Goal: Transaction & Acquisition: Purchase product/service

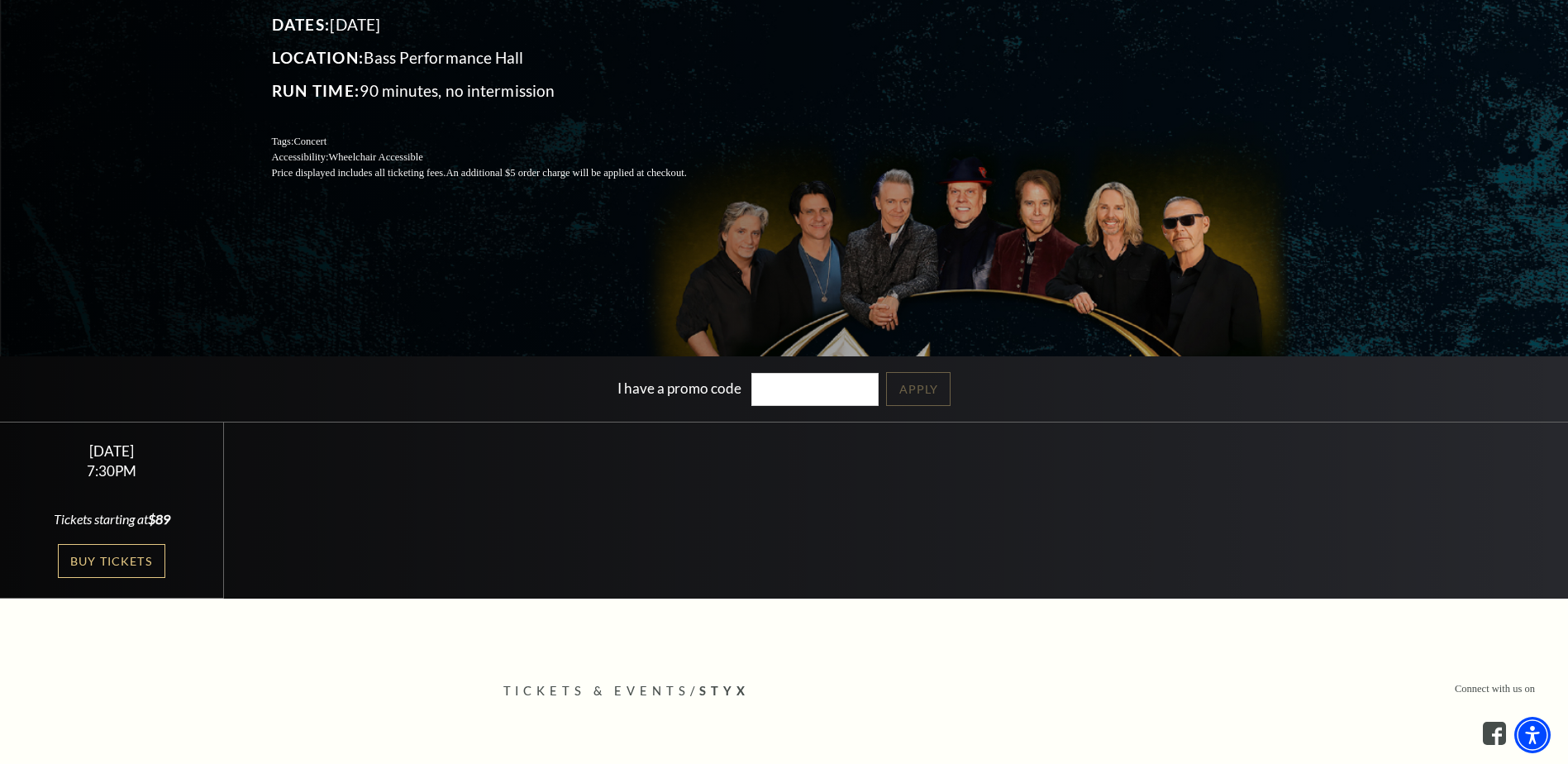
scroll to position [248, 0]
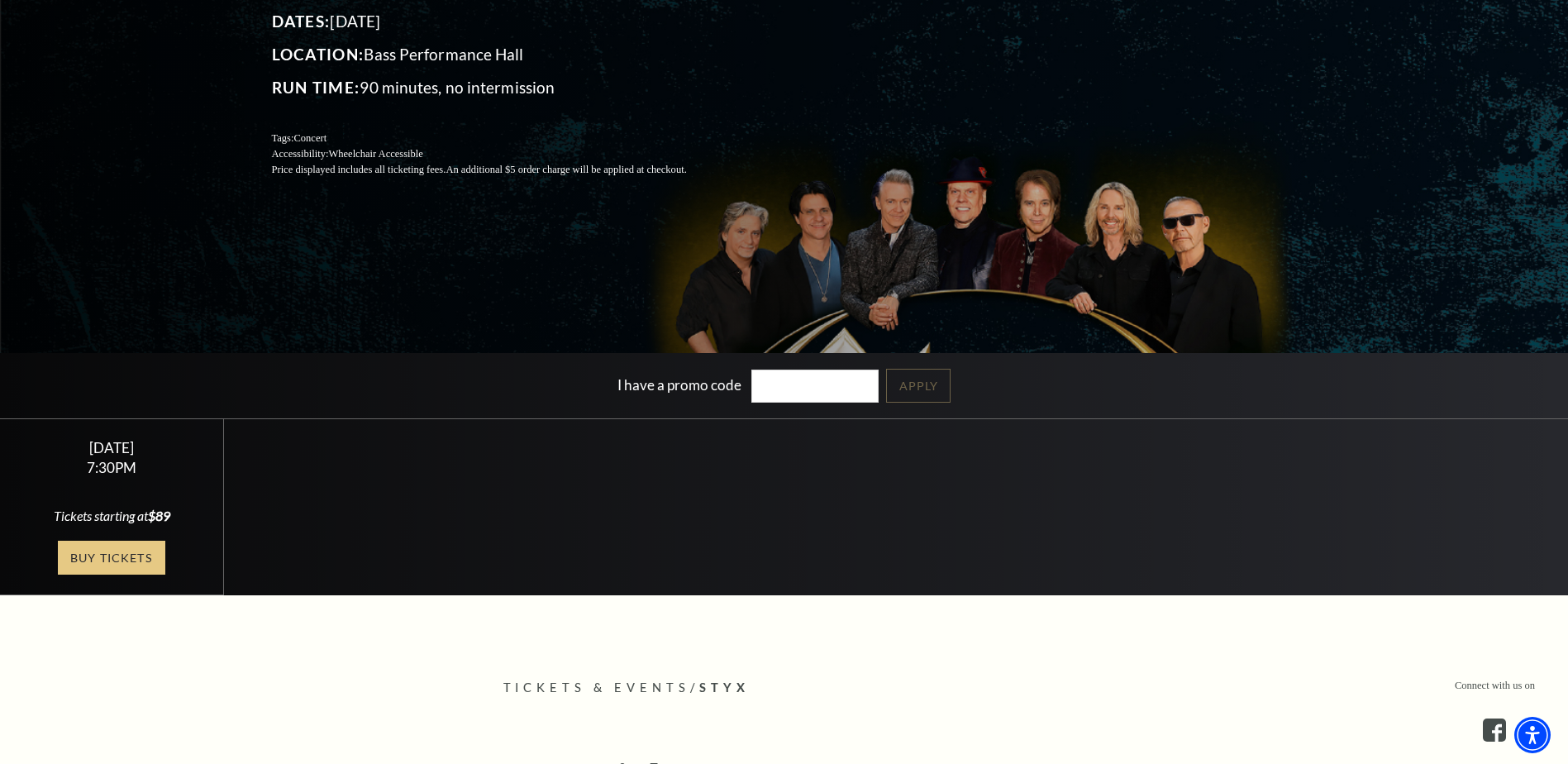
click at [108, 551] on link "Buy Tickets" at bounding box center [112, 557] width 108 height 34
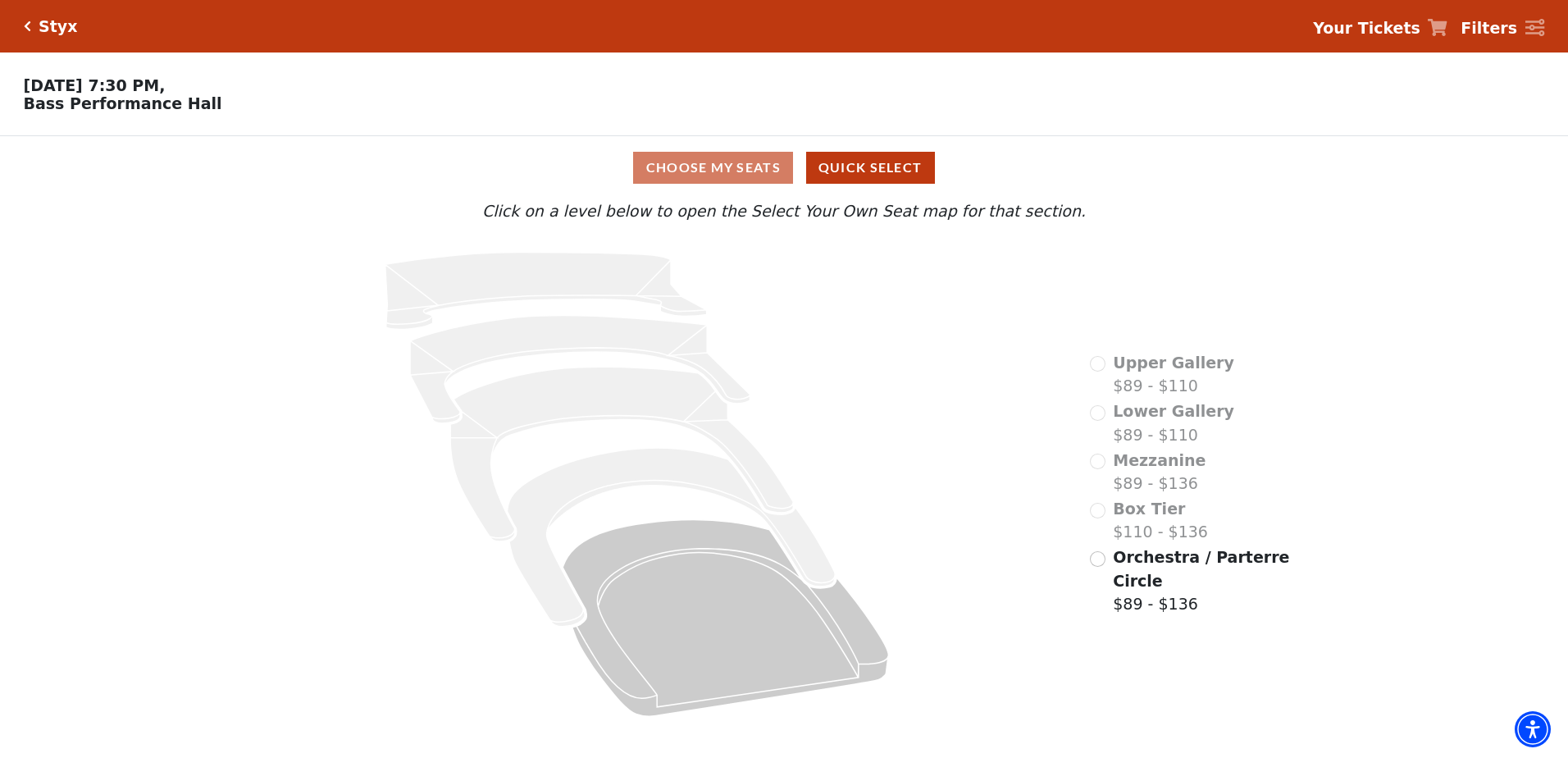
click at [1128, 582] on span "Orchestra / Parterre Circle" at bounding box center [1200, 569] width 176 height 42
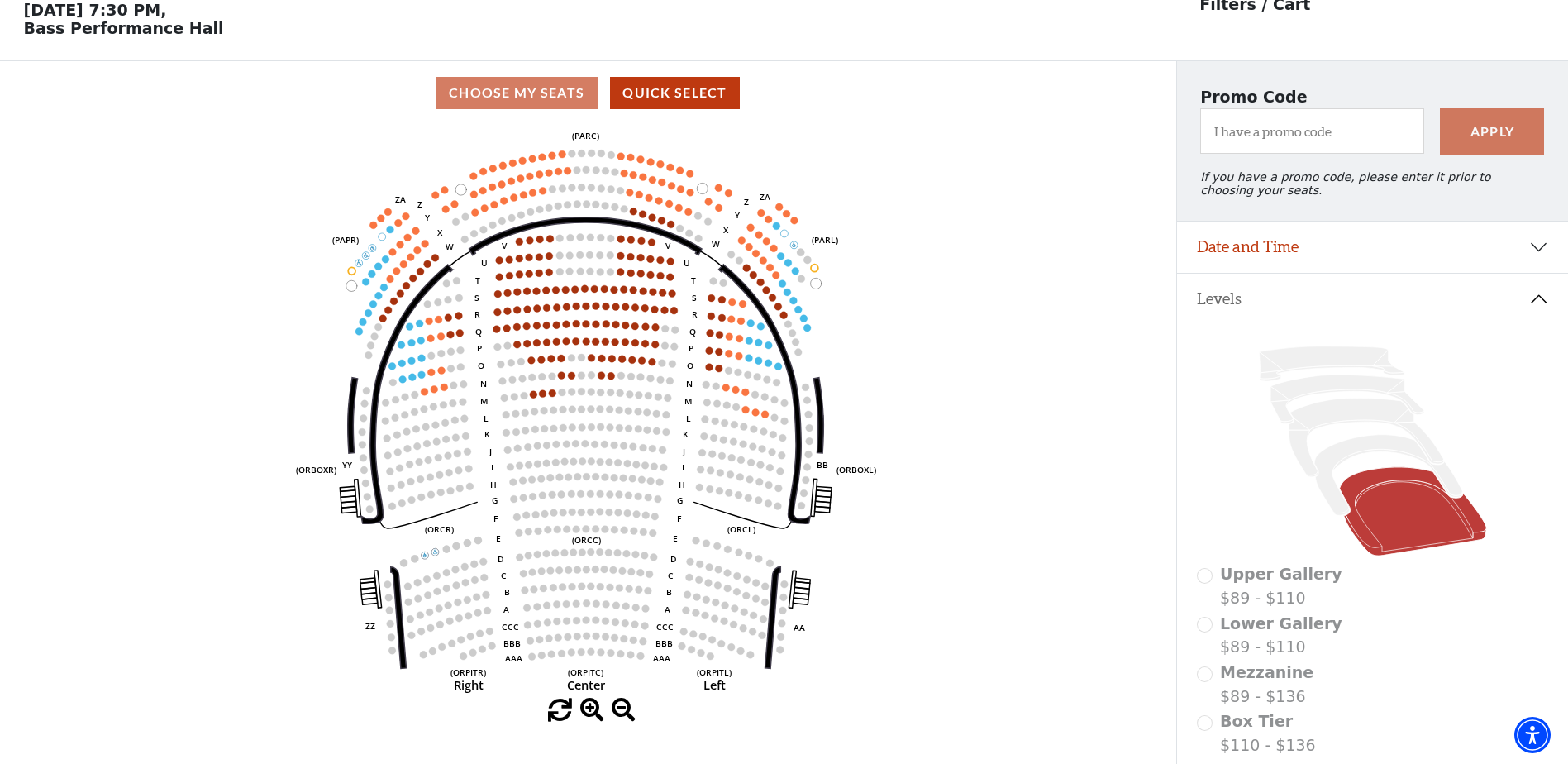
scroll to position [76, 0]
click at [980, 362] on icon "Left (ORPITL) Right (ORPITR) Center (ORPITC) ZZ AA YY BB ZA ZA (ORCL) (ORCR) (O…" at bounding box center [587, 411] width 1058 height 573
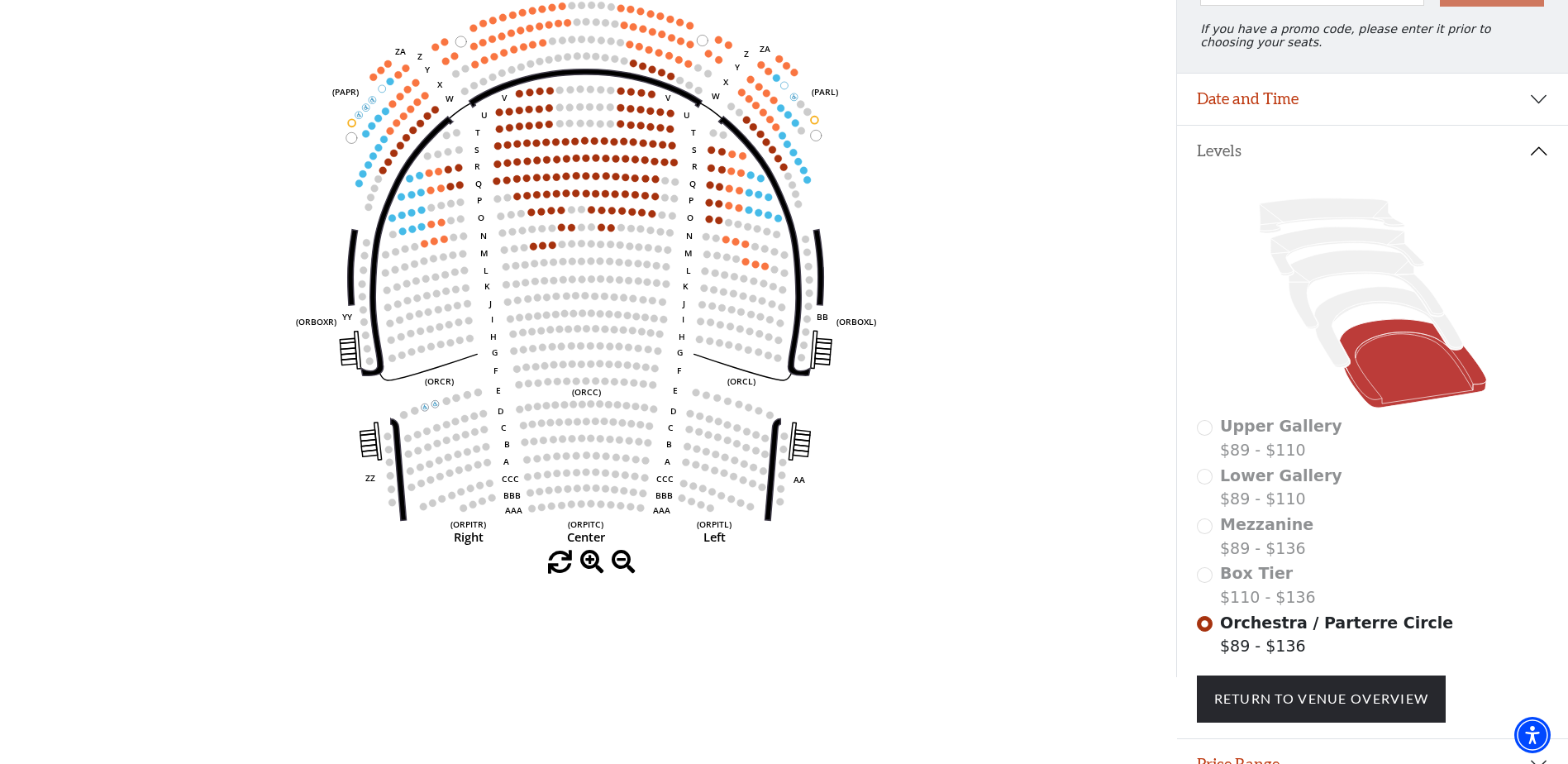
scroll to position [0, 0]
